Goal: Information Seeking & Learning: Understand process/instructions

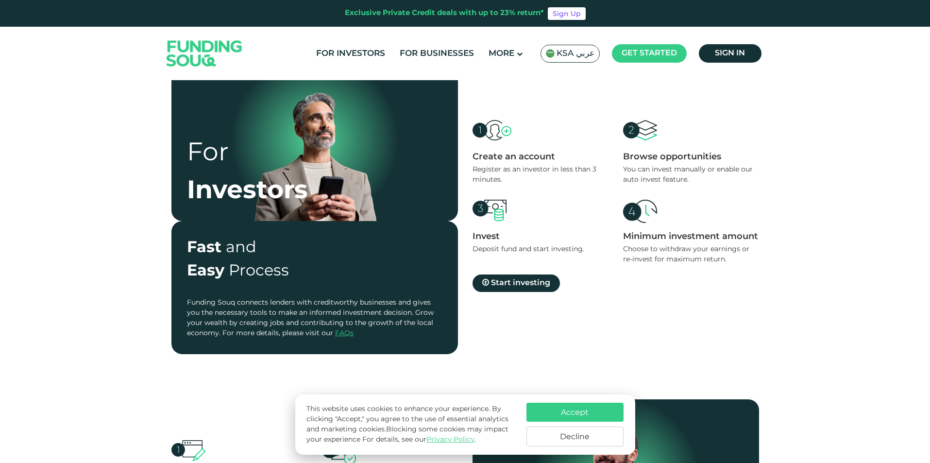
scroll to position [437, 0]
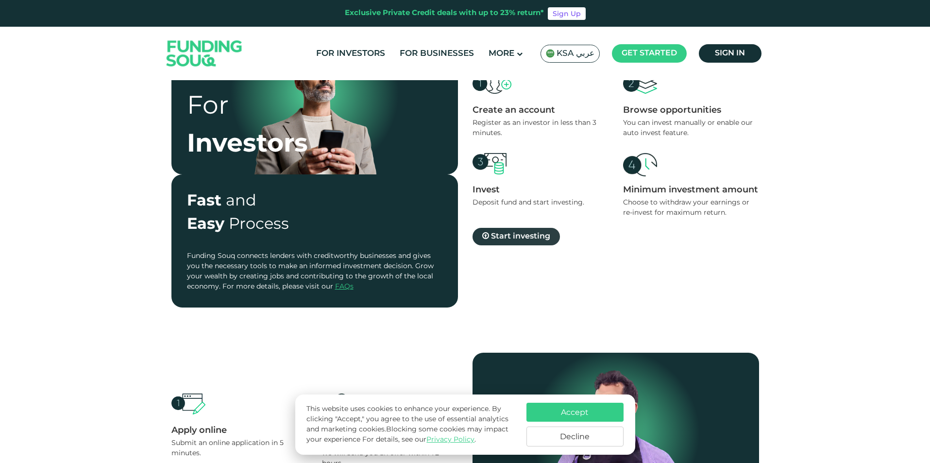
click at [492, 237] on span "Start investing" at bounding box center [520, 236] width 59 height 7
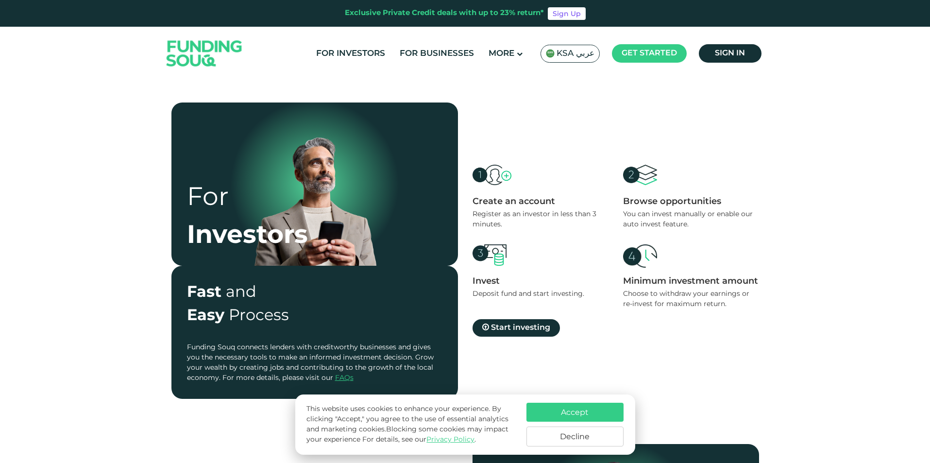
scroll to position [340, 0]
